Goal: Transaction & Acquisition: Purchase product/service

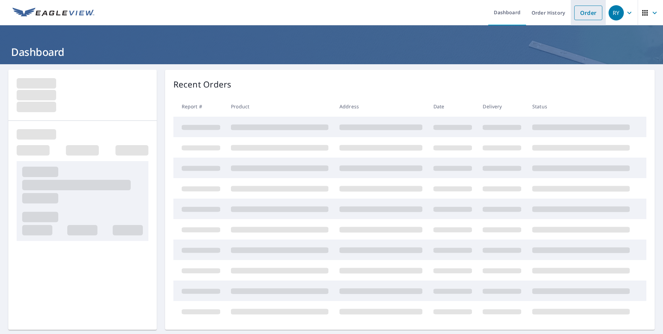
click at [583, 14] on link "Order" at bounding box center [589, 13] width 28 height 15
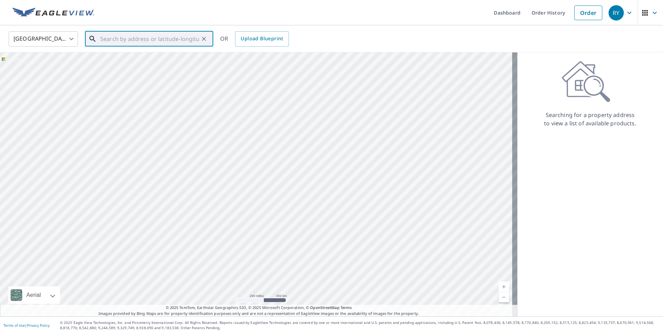
click at [117, 40] on input "text" at bounding box center [149, 38] width 99 height 19
click at [113, 65] on p "Butler, PA 16001" at bounding box center [153, 66] width 109 height 7
type input "[STREET_ADDRESS]"
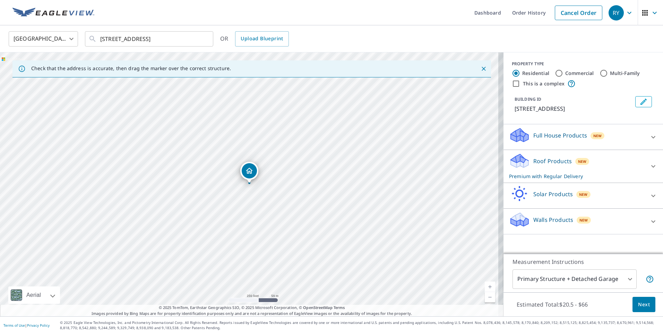
click at [640, 309] on button "Next" at bounding box center [644, 305] width 23 height 16
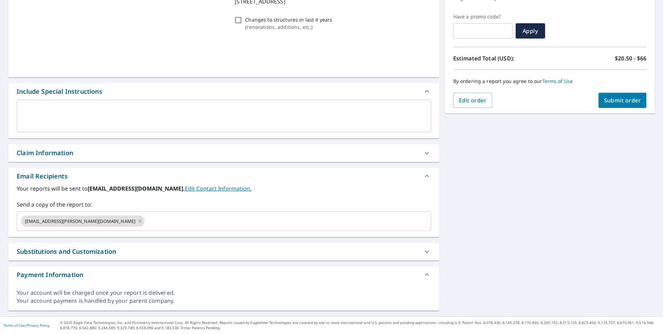
scroll to position [108, 0]
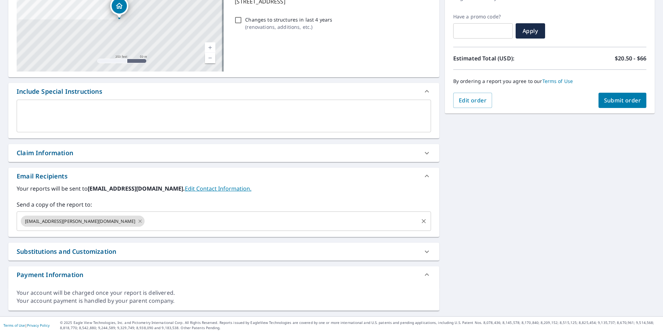
click at [137, 223] on icon at bounding box center [140, 221] width 6 height 8
checkbox input "true"
click at [41, 223] on input "text" at bounding box center [219, 220] width 398 height 13
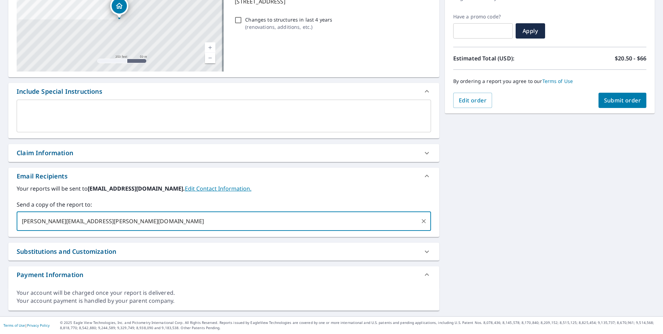
type input "[PERSON_NAME][EMAIL_ADDRESS][PERSON_NAME][DOMAIN_NAME]"
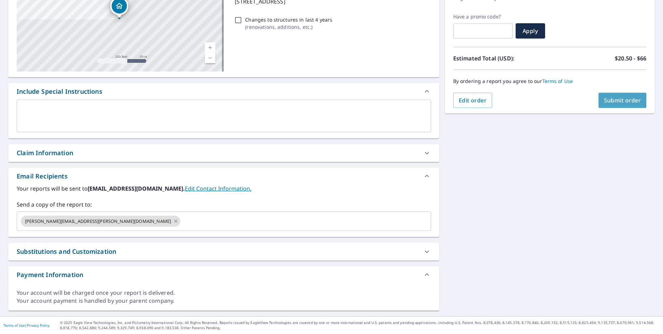
click at [607, 100] on span "Submit order" at bounding box center [622, 100] width 37 height 8
checkbox input "true"
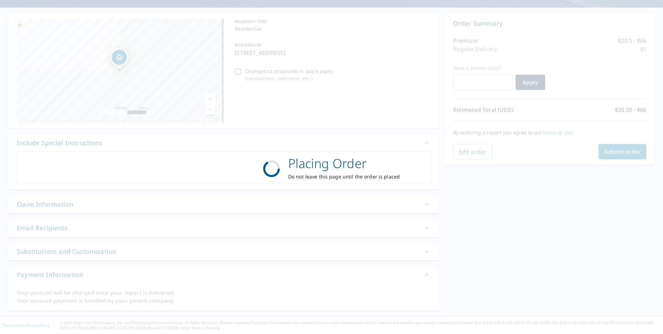
scroll to position [57, 0]
